Goal: Task Accomplishment & Management: Manage account settings

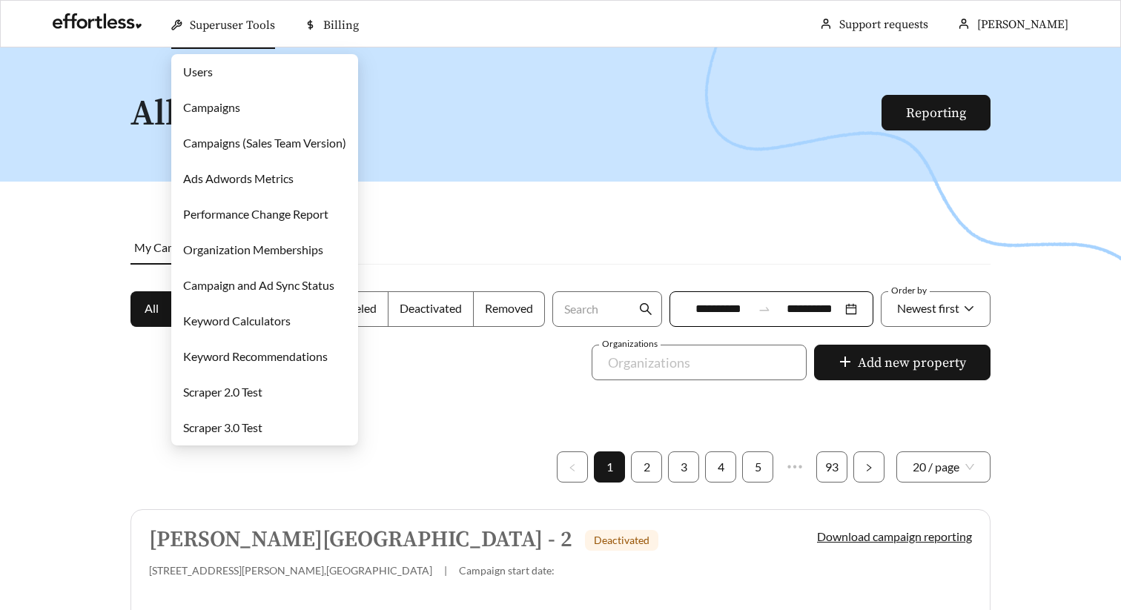
click at [240, 106] on link "Campaigns" at bounding box center [211, 107] width 57 height 14
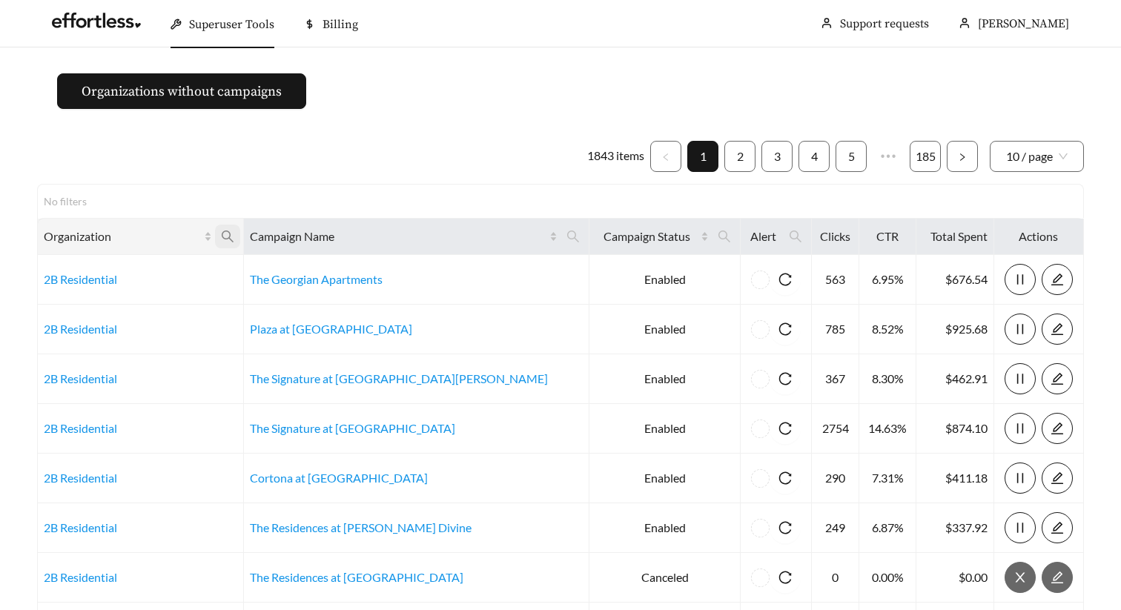
click at [234, 233] on icon "search" at bounding box center [227, 236] width 13 height 13
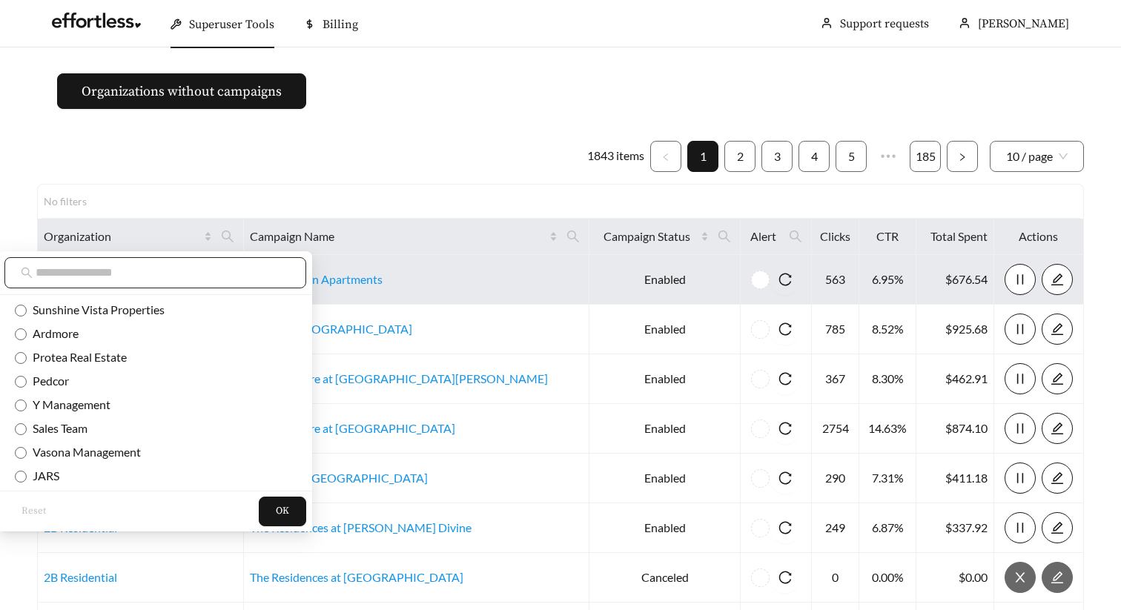
click at [217, 269] on input "text" at bounding box center [163, 273] width 254 height 18
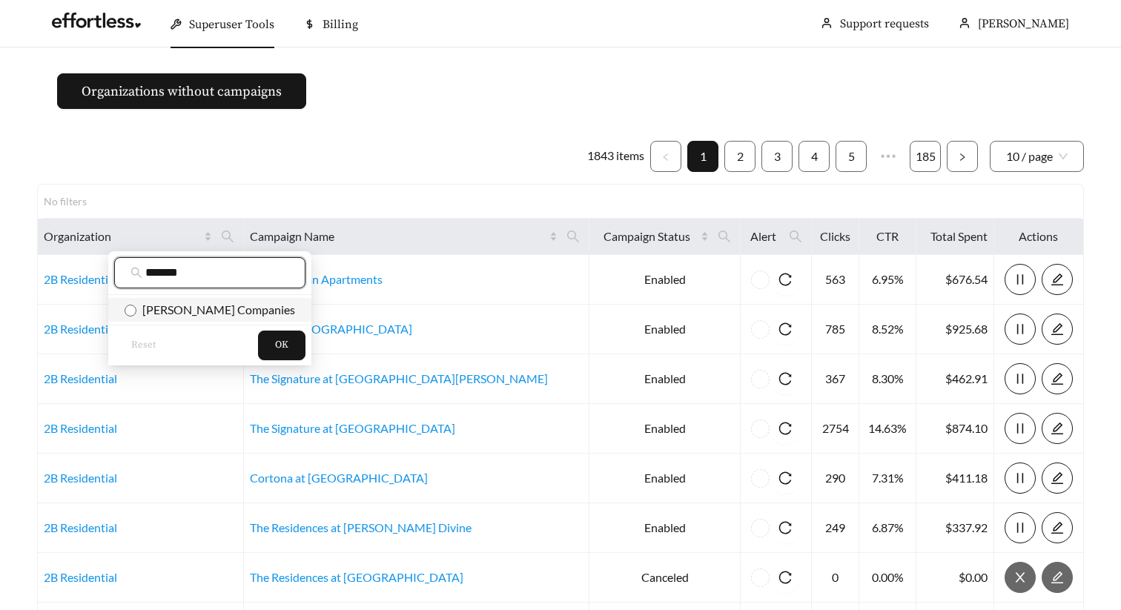
type input "*******"
click at [230, 299] on li "Wingate Companies" at bounding box center [209, 310] width 203 height 24
click at [275, 345] on span "OK" at bounding box center [281, 345] width 13 height 15
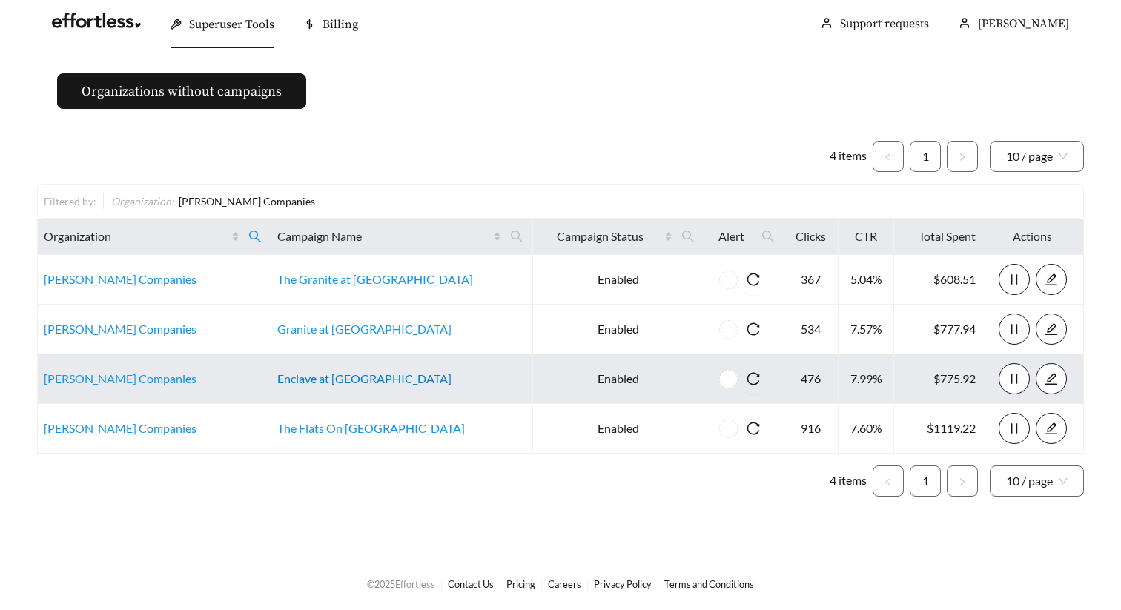
click at [360, 382] on link "Enclave at [GEOGRAPHIC_DATA]" at bounding box center [364, 378] width 174 height 14
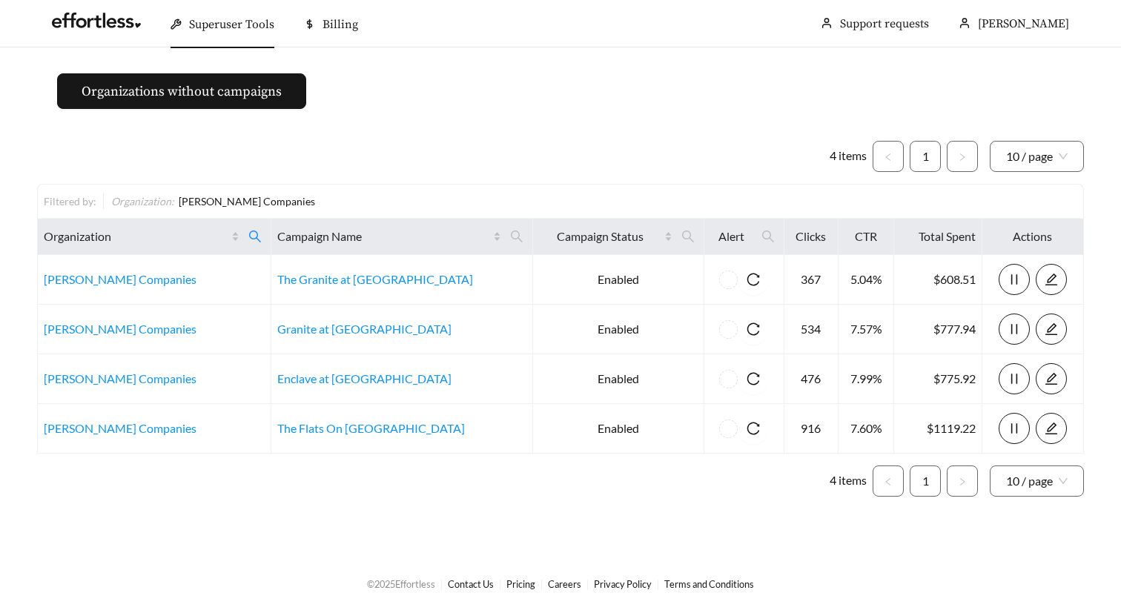
click at [431, 133] on div "4 items 1 10 / page Filtered by: Organization : Wingate Companies Organization …" at bounding box center [560, 319] width 1047 height 380
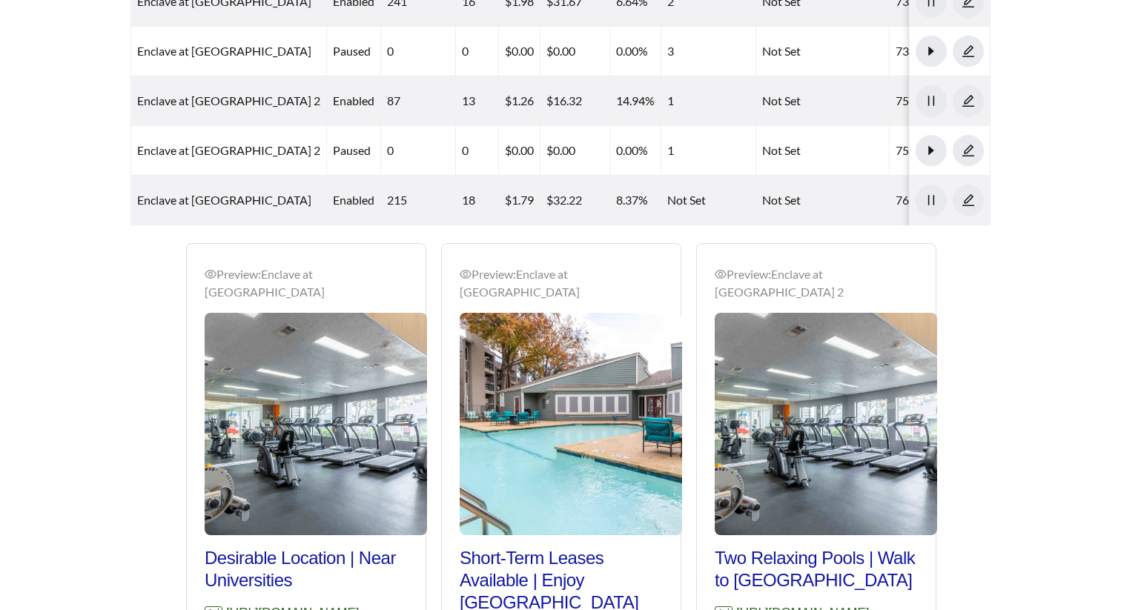
scroll to position [804, 0]
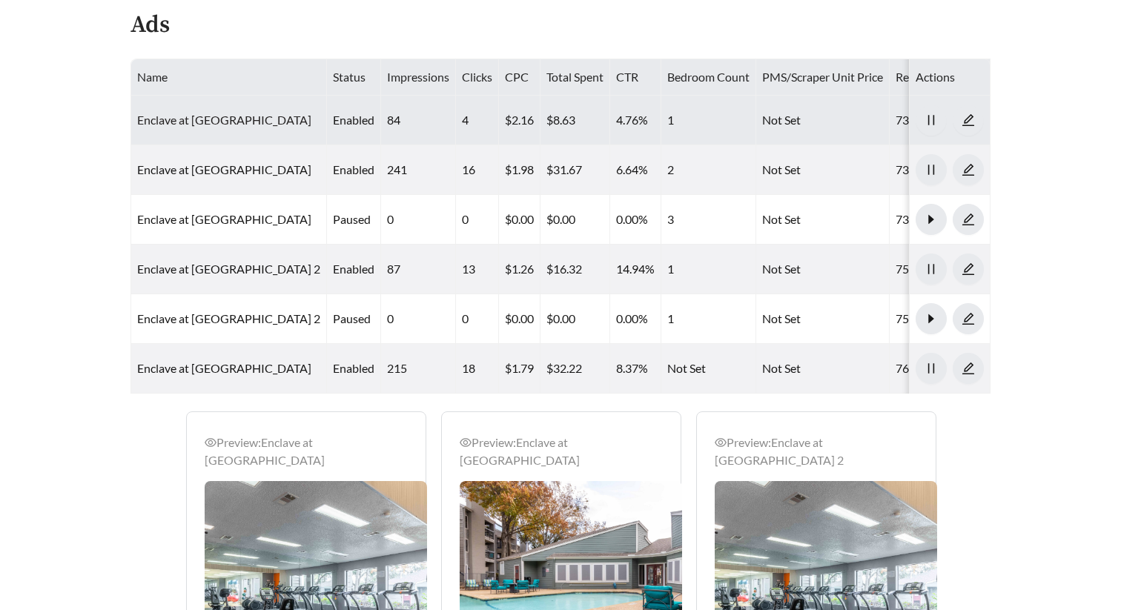
click at [218, 113] on link "Enclave at [GEOGRAPHIC_DATA]" at bounding box center [224, 120] width 174 height 14
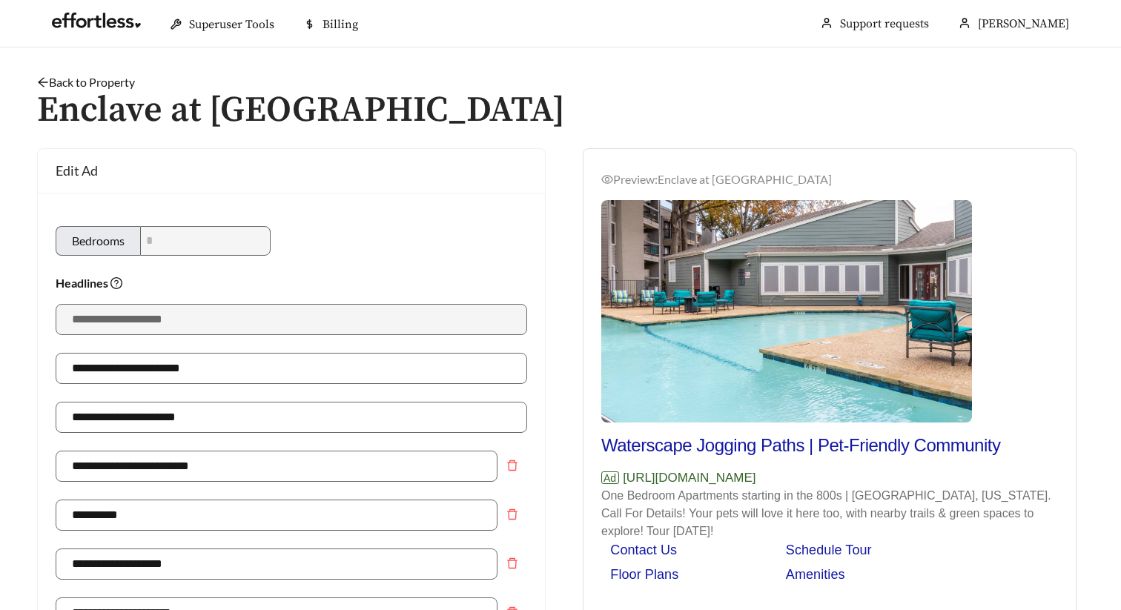
click at [118, 76] on link "Back to Property" at bounding box center [86, 82] width 98 height 14
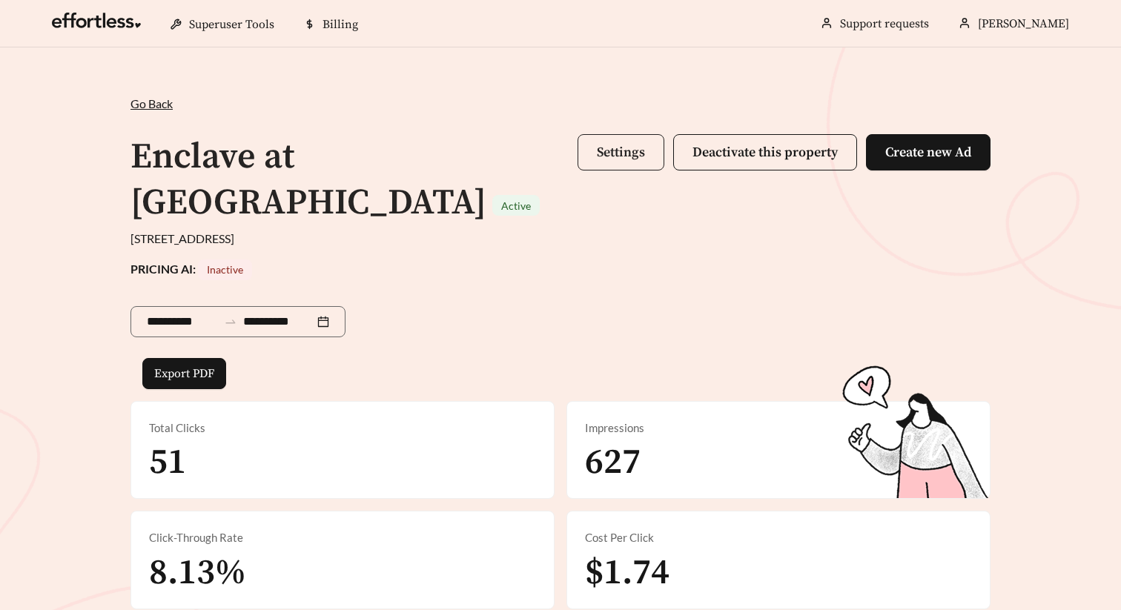
click at [627, 159] on span "Settings" at bounding box center [621, 152] width 48 height 17
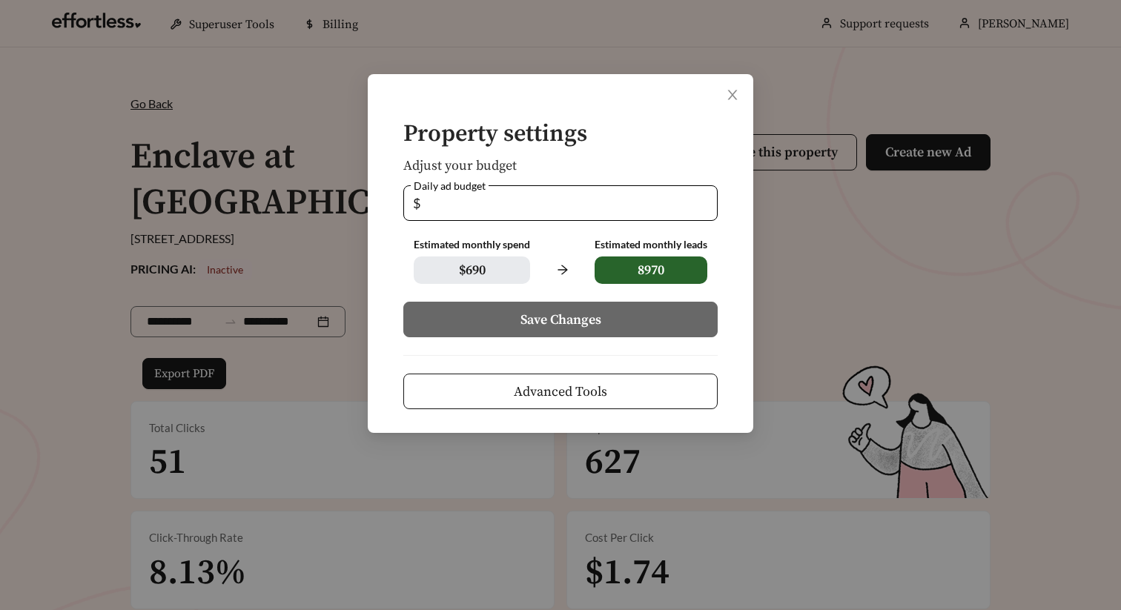
click at [643, 374] on button "Advanced Tools" at bounding box center [560, 392] width 314 height 36
